Goal: Navigation & Orientation: Go to known website

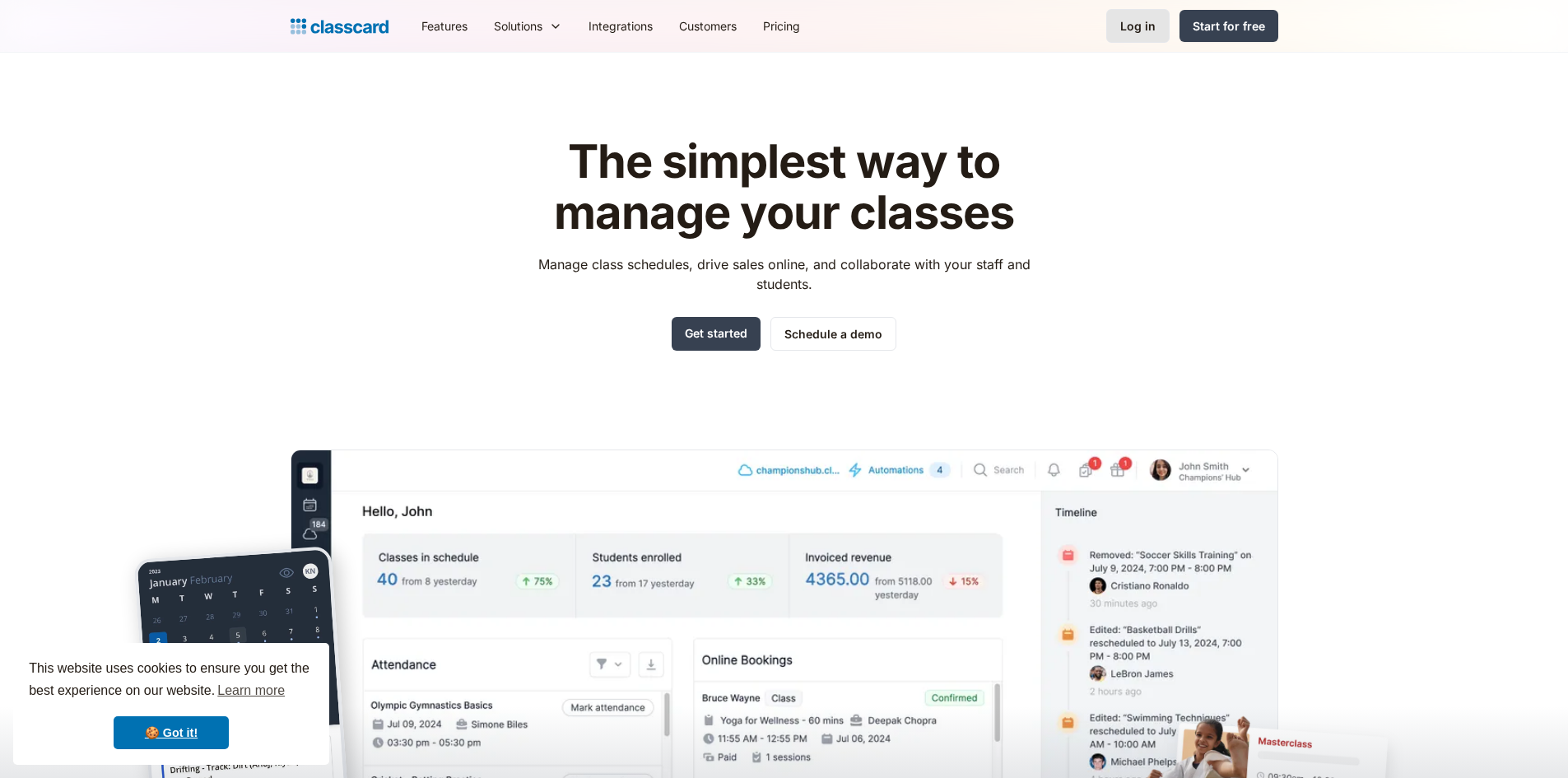
click at [1131, 30] on div "Log in" at bounding box center [1138, 26] width 36 height 17
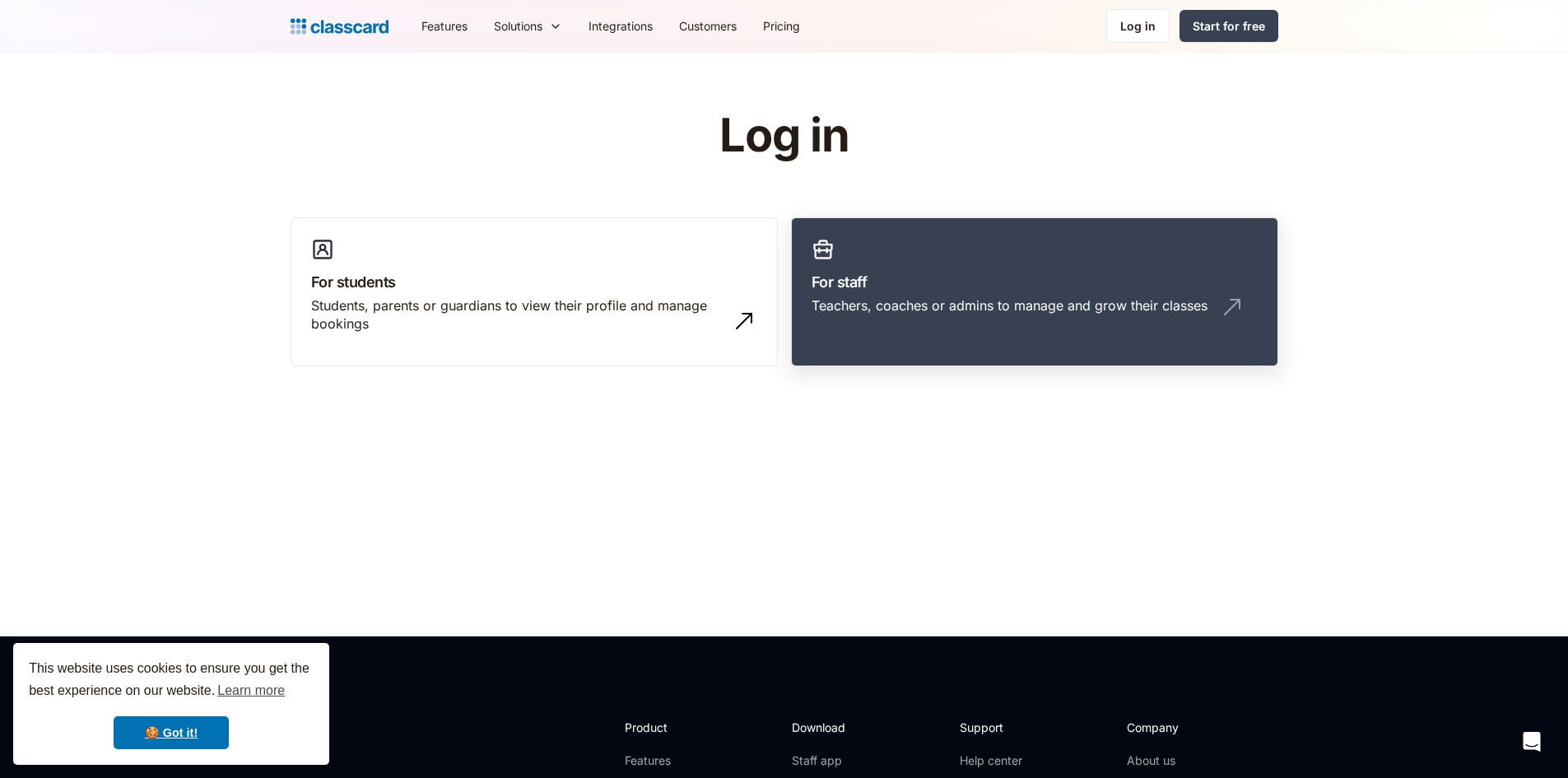
click at [1017, 296] on div "Teachers, coaches or admins to manage and grow their classes" at bounding box center [1009, 305] width 396 height 18
